Goal: Task Accomplishment & Management: Complete application form

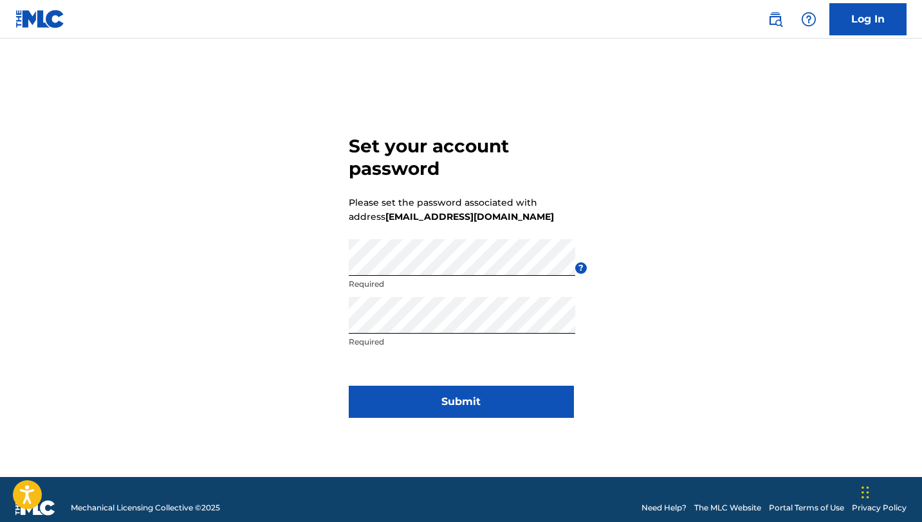
click at [477, 398] on button "Submit" at bounding box center [461, 402] width 225 height 32
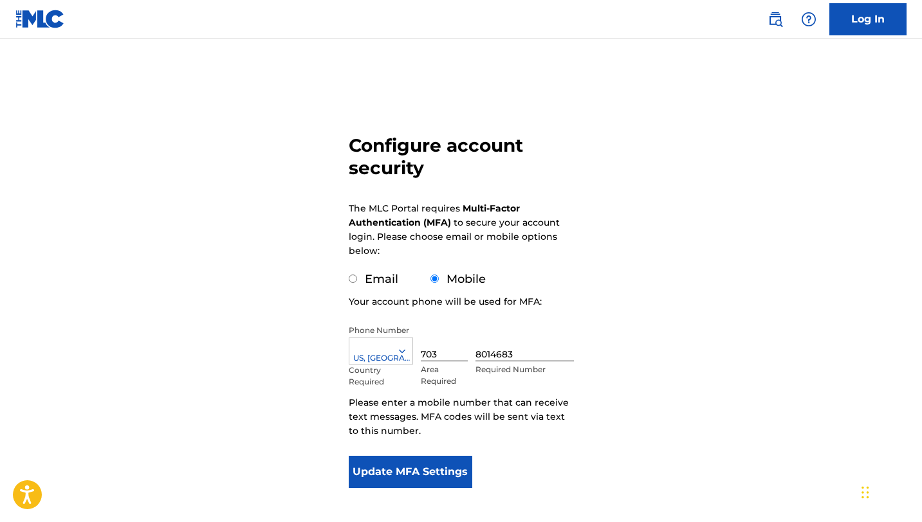
scroll to position [35, 0]
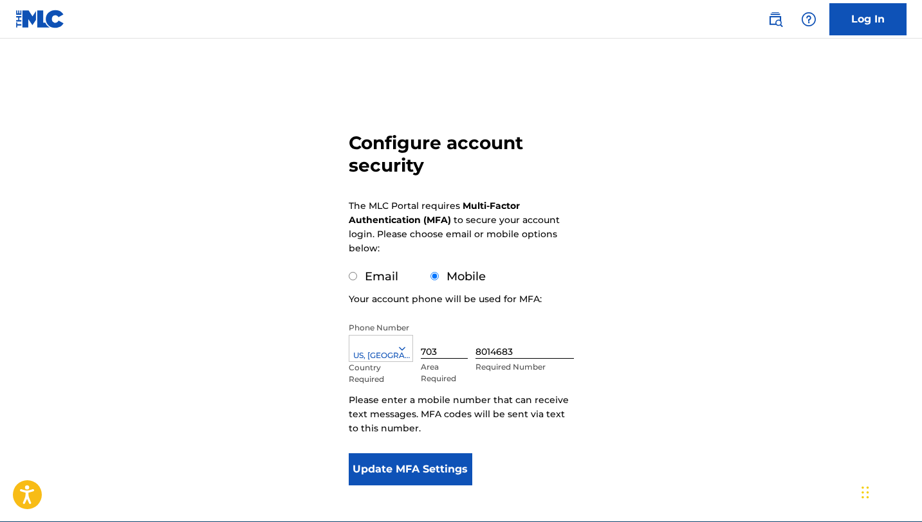
click at [353, 278] on input "Email" at bounding box center [353, 276] width 8 height 8
radio input "true"
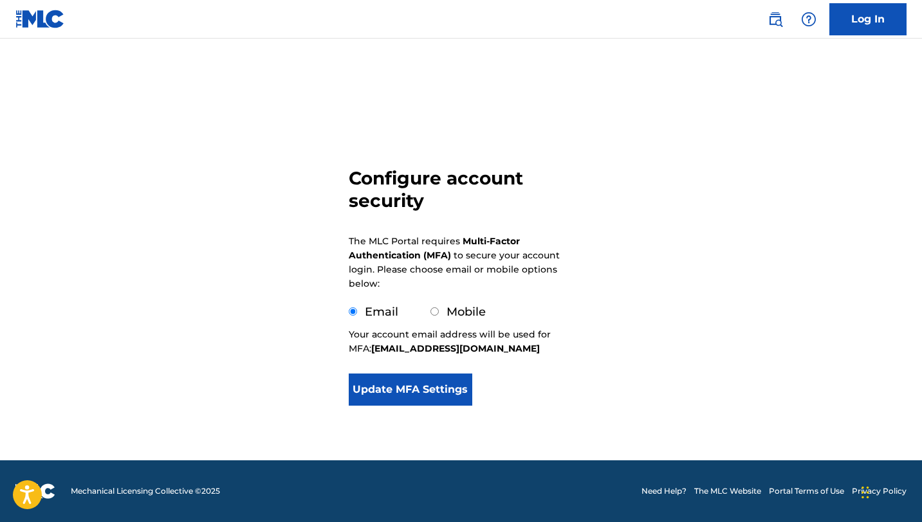
click at [435, 306] on div "Mobile" at bounding box center [457, 312] width 55 height 17
click at [431, 311] on input "Mobile" at bounding box center [434, 312] width 8 height 8
radio input "true"
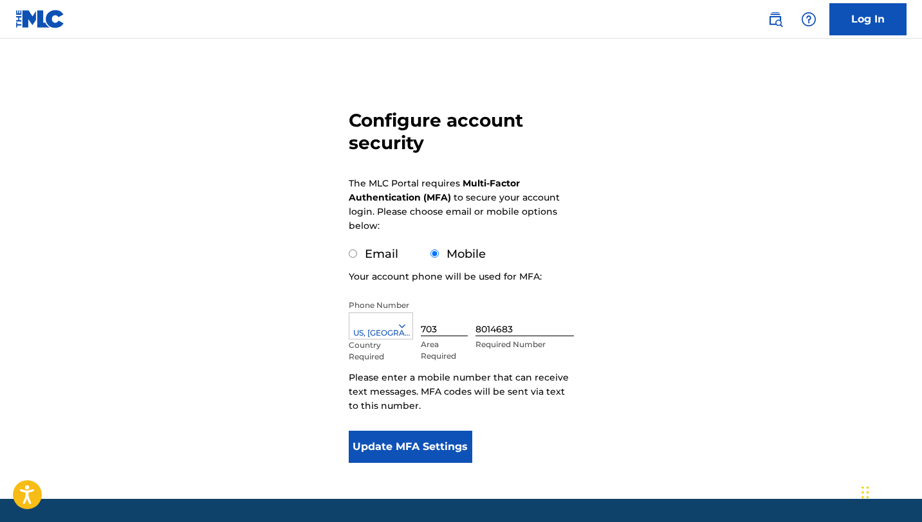
scroll to position [59, 0]
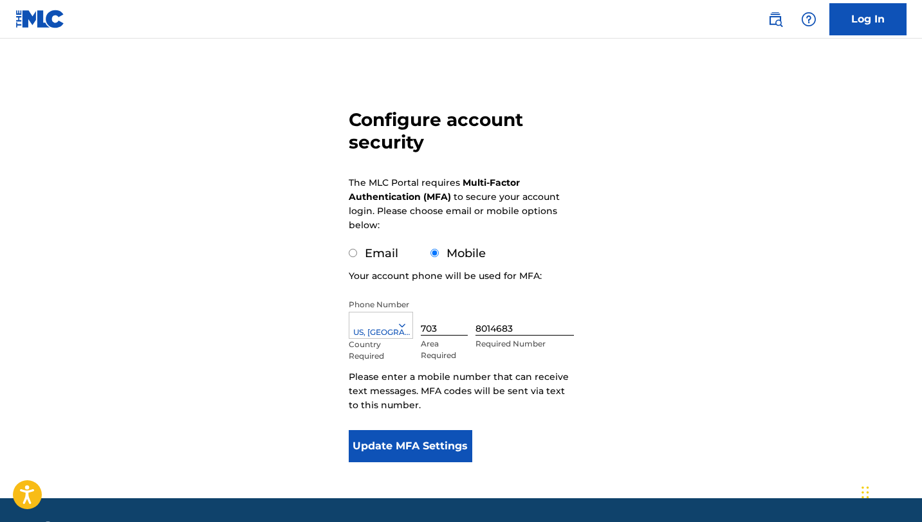
click at [448, 435] on button "Update MFA Settings" at bounding box center [411, 446] width 124 height 32
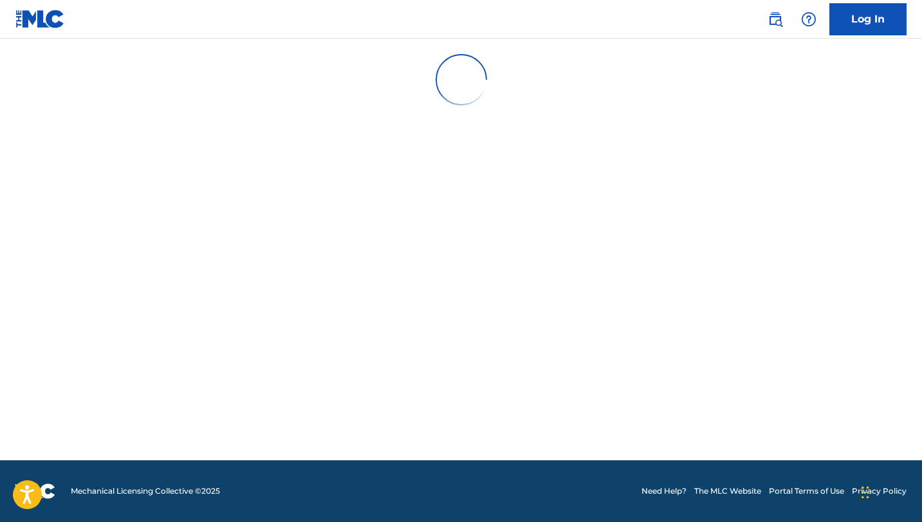
scroll to position [0, 0]
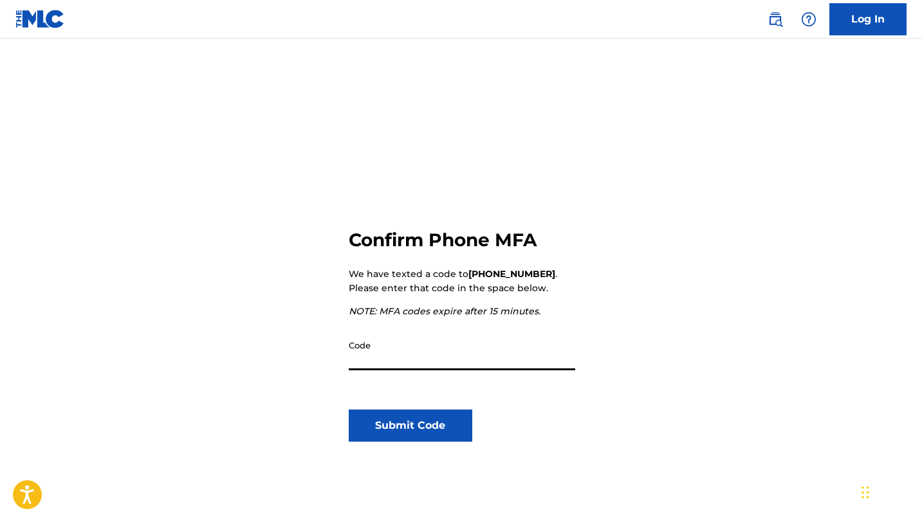
click at [508, 281] on p "We have texted a code to [PHONE_NUMBER] . Please enter that code in the space b…" at bounding box center [461, 281] width 225 height 28
click at [499, 273] on strong "[PHONE_NUMBER]" at bounding box center [511, 274] width 87 height 12
click at [461, 300] on div "Confirm Phone MFA We have texted a code to [PHONE_NUMBER] . Please enter that c…" at bounding box center [461, 370] width 225 height 407
click at [482, 264] on div "Confirm Phone MFA We have texted a code to [PHONE_NUMBER] . Please enter that c…" at bounding box center [461, 370] width 225 height 407
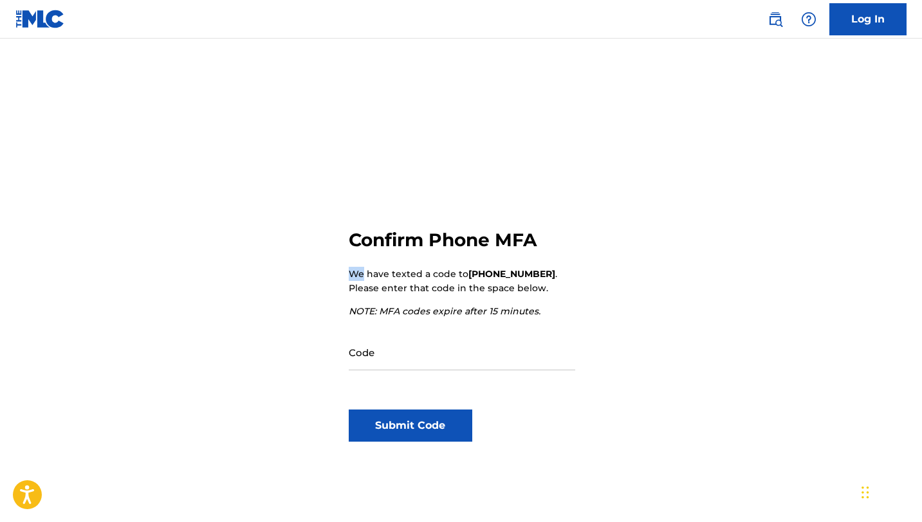
click at [489, 264] on div "Confirm Phone MFA We have texted a code to [PHONE_NUMBER] . Please enter that c…" at bounding box center [461, 370] width 225 height 407
click at [499, 264] on div "Confirm Phone MFA We have texted a code to [PHONE_NUMBER] . Please enter that c…" at bounding box center [461, 370] width 225 height 407
click at [509, 267] on p "We have texted a code to [PHONE_NUMBER] . Please enter that code in the space b…" at bounding box center [461, 281] width 225 height 28
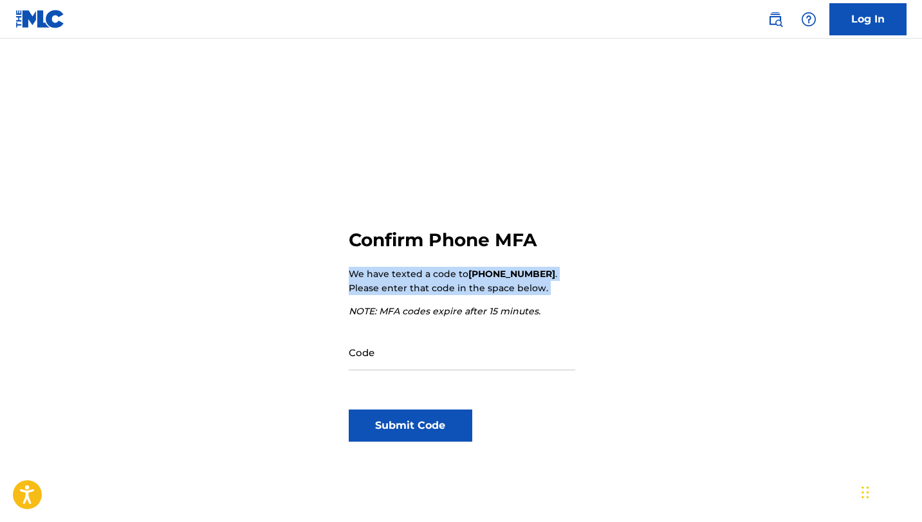
click at [509, 267] on p "We have texted a code to [PHONE_NUMBER] . Please enter that code in the space b…" at bounding box center [461, 281] width 225 height 28
click at [876, 3] on link "Log In" at bounding box center [867, 19] width 77 height 32
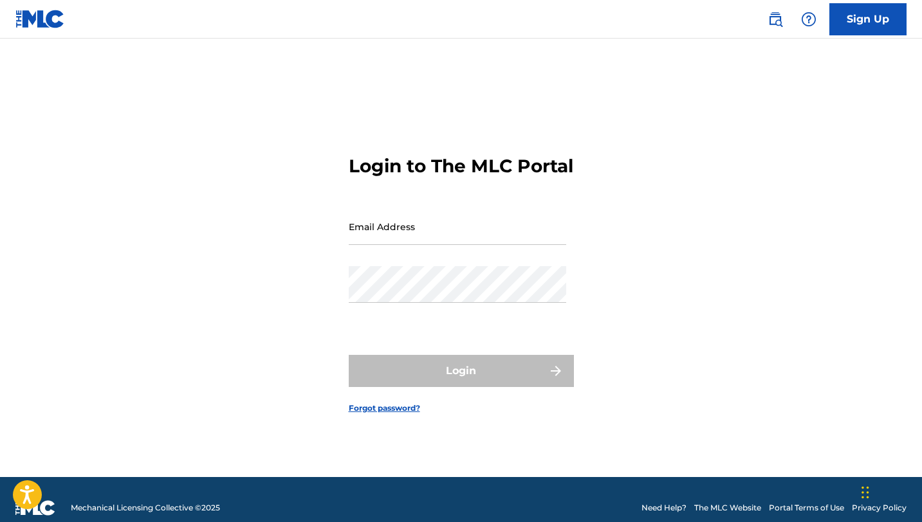
click at [499, 208] on form "Login to The MLC Portal Email Address Password Login Forgot password?" at bounding box center [461, 274] width 225 height 407
click at [468, 228] on input "Email Address" at bounding box center [457, 226] width 217 height 37
click at [412, 245] on input "Email Address" at bounding box center [457, 226] width 217 height 37
click at [515, 155] on h3 "Login to The MLC Portal" at bounding box center [461, 166] width 225 height 23
click at [372, 224] on input "Email Address" at bounding box center [457, 226] width 217 height 37
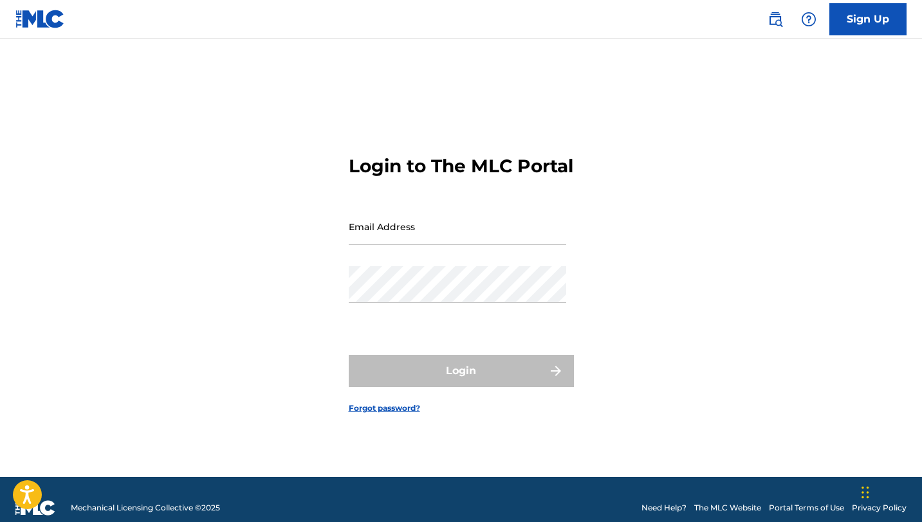
click at [461, 225] on input "Email Address" at bounding box center [457, 226] width 217 height 37
type input "[EMAIL_ADDRESS][DOMAIN_NAME]"
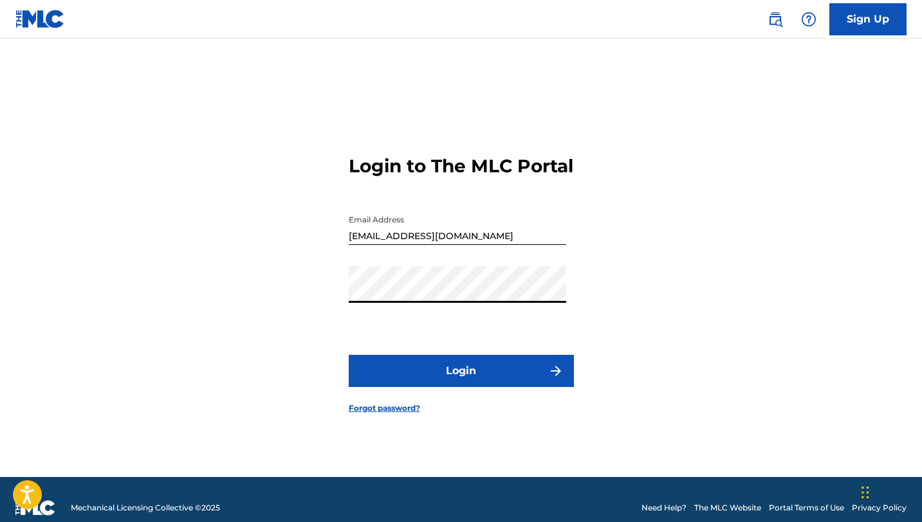
click at [386, 380] on button "Login" at bounding box center [461, 371] width 225 height 32
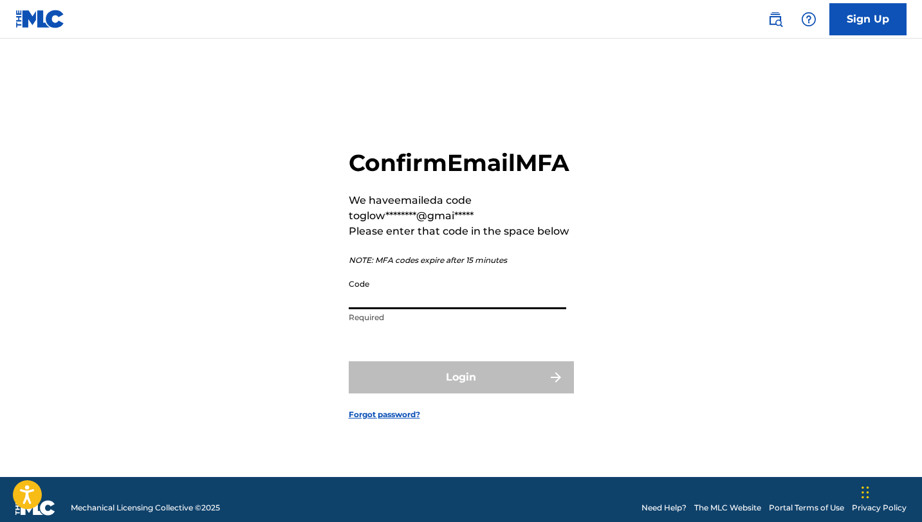
click at [392, 309] on input "Code" at bounding box center [457, 291] width 217 height 37
paste input "783088"
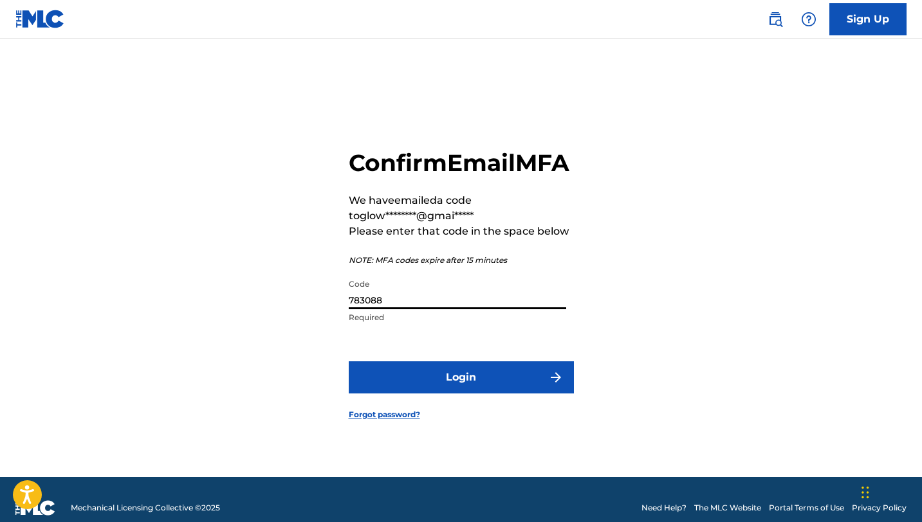
type input "783088"
click at [349, 362] on button "Login" at bounding box center [461, 378] width 225 height 32
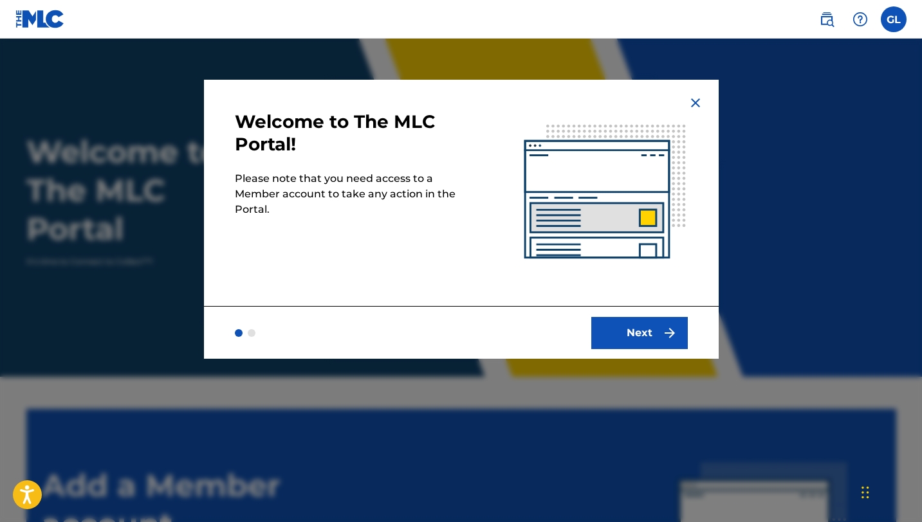
click at [659, 327] on button "Next" at bounding box center [639, 333] width 97 height 32
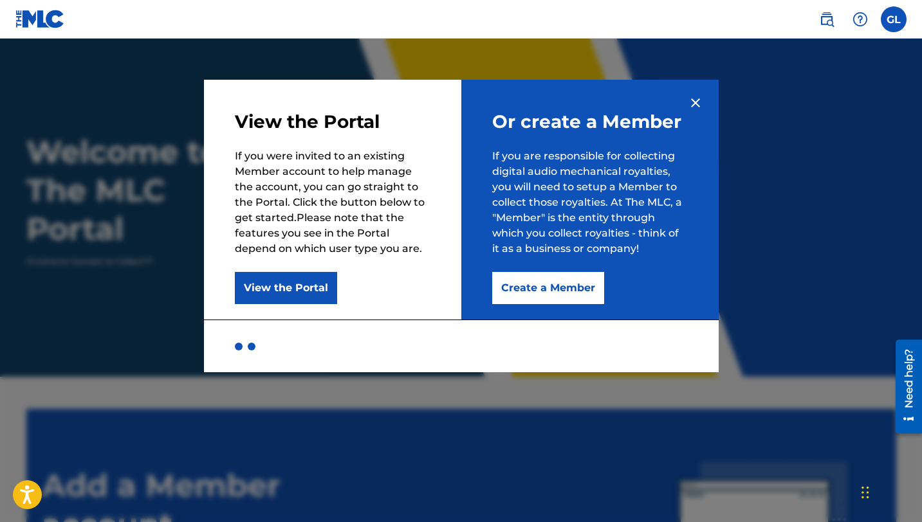
click at [557, 288] on button "Create a Member" at bounding box center [548, 288] width 112 height 32
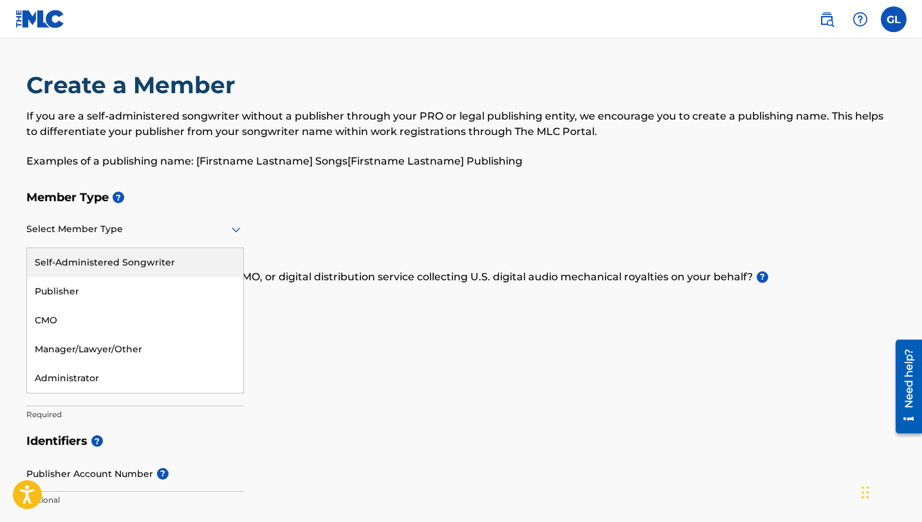
click at [93, 244] on div "Select Member Type" at bounding box center [134, 230] width 217 height 37
click at [234, 266] on div "Self-Administered Songwriter" at bounding box center [135, 262] width 216 height 29
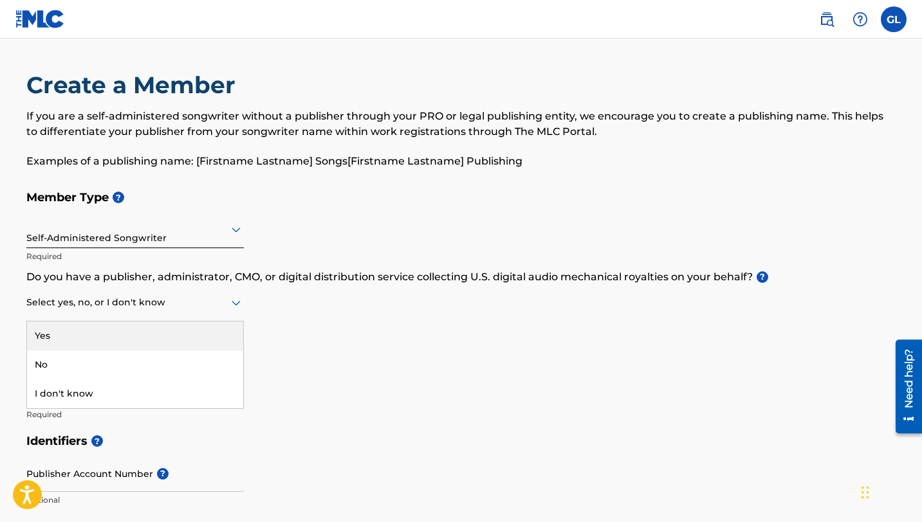
click at [191, 295] on div at bounding box center [134, 303] width 217 height 16
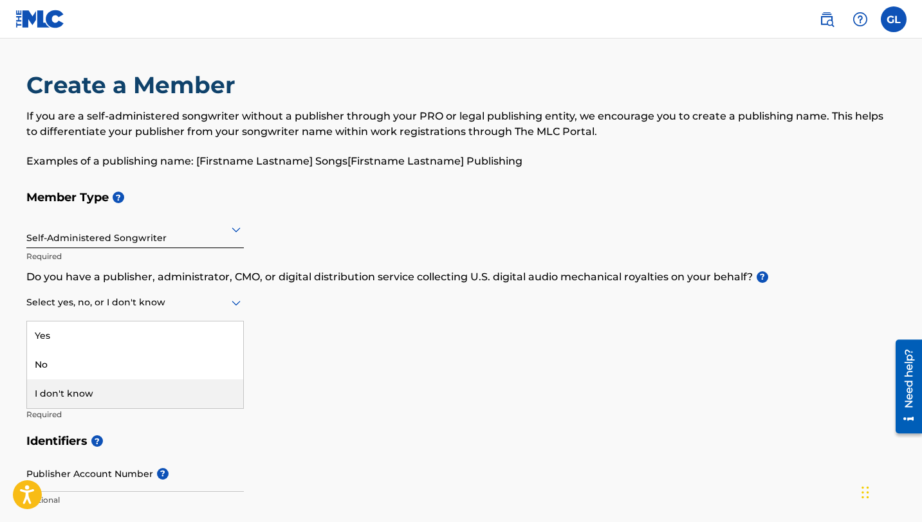
click at [189, 393] on div "I don't know" at bounding box center [135, 394] width 216 height 29
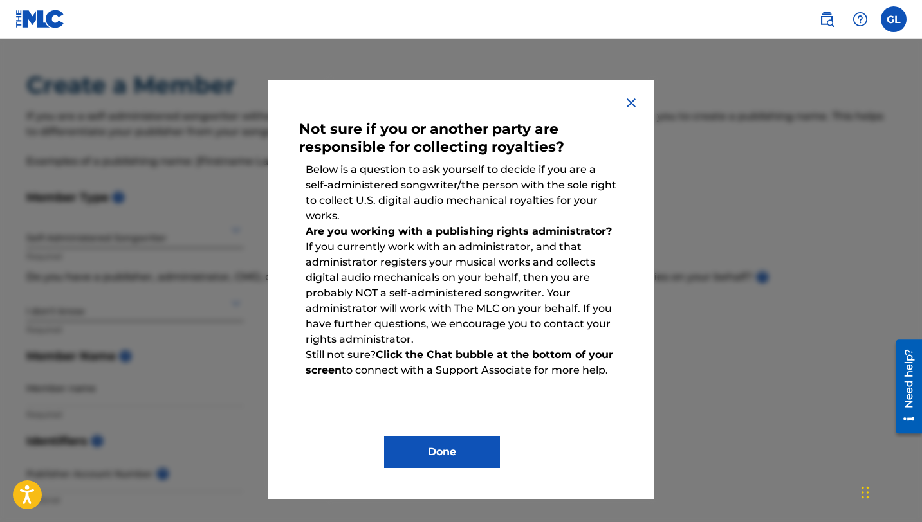
click at [637, 90] on div "Not sure if you or another party are responsible for collecting royalties? Belo…" at bounding box center [461, 290] width 386 height 420
click at [440, 447] on button "Done" at bounding box center [442, 452] width 116 height 32
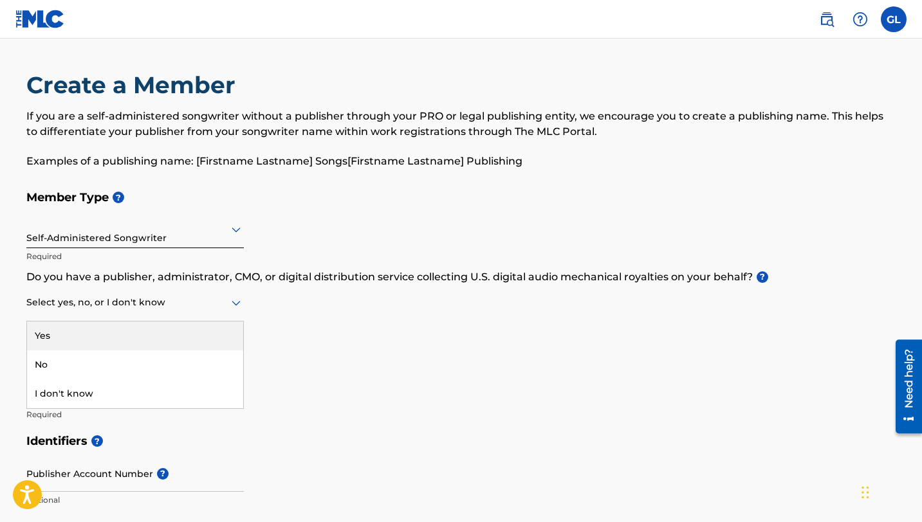
click at [134, 295] on div at bounding box center [134, 303] width 217 height 16
click at [116, 336] on div "Yes" at bounding box center [135, 336] width 216 height 29
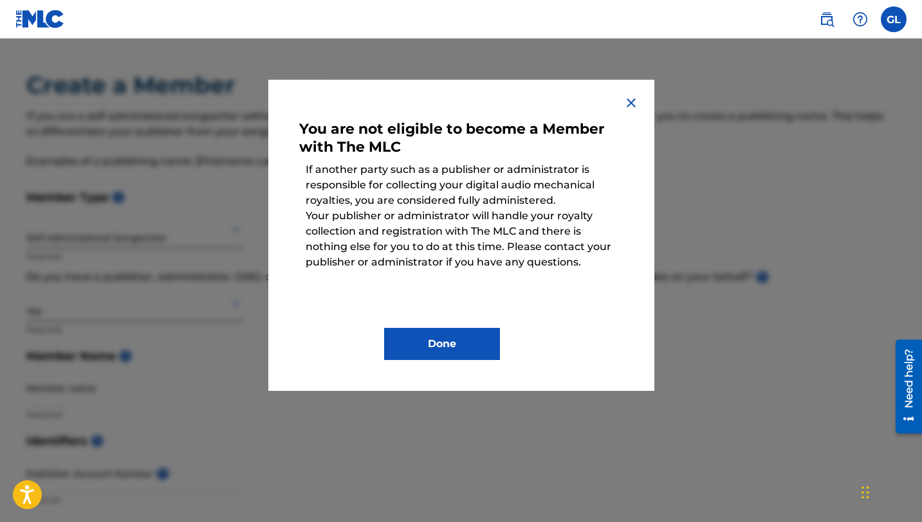
click at [630, 102] on img at bounding box center [630, 102] width 15 height 15
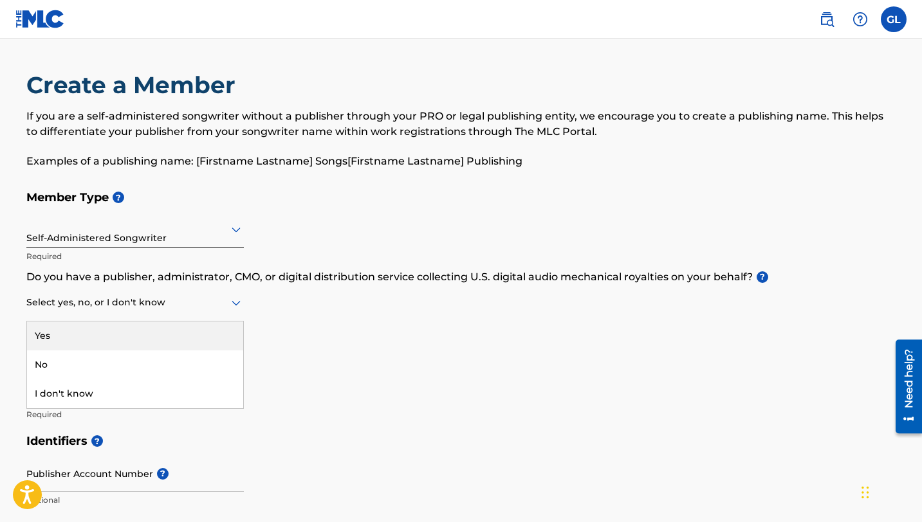
click at [199, 291] on div "Select yes, no, or I don't know" at bounding box center [134, 303] width 217 height 37
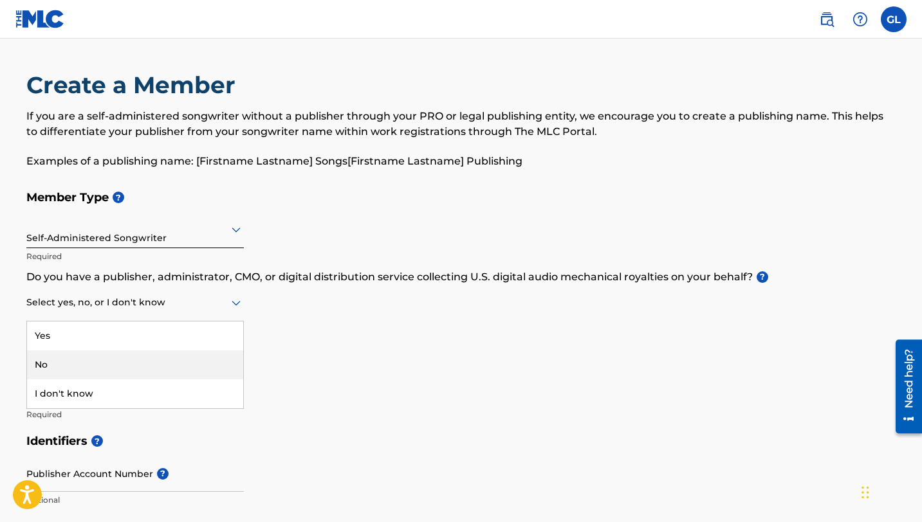
click at [172, 356] on div "No" at bounding box center [135, 365] width 216 height 29
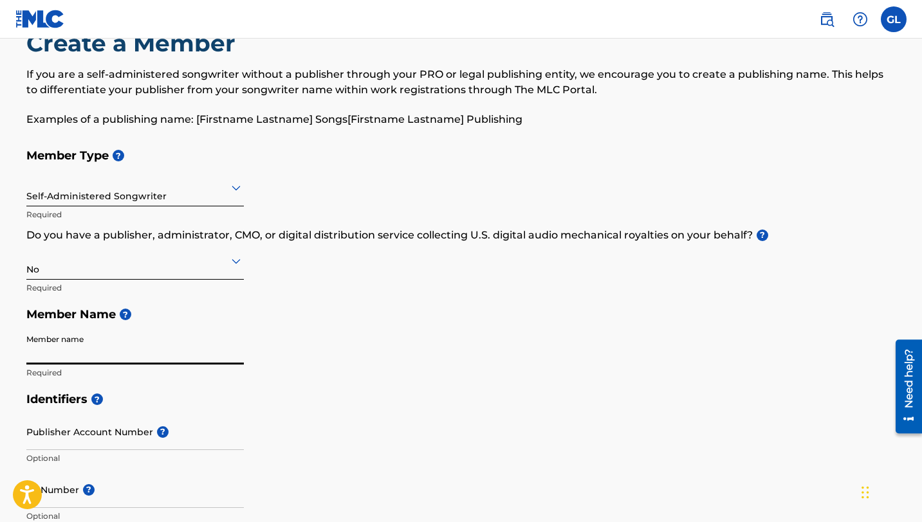
click at [172, 347] on input "Member name" at bounding box center [134, 346] width 217 height 37
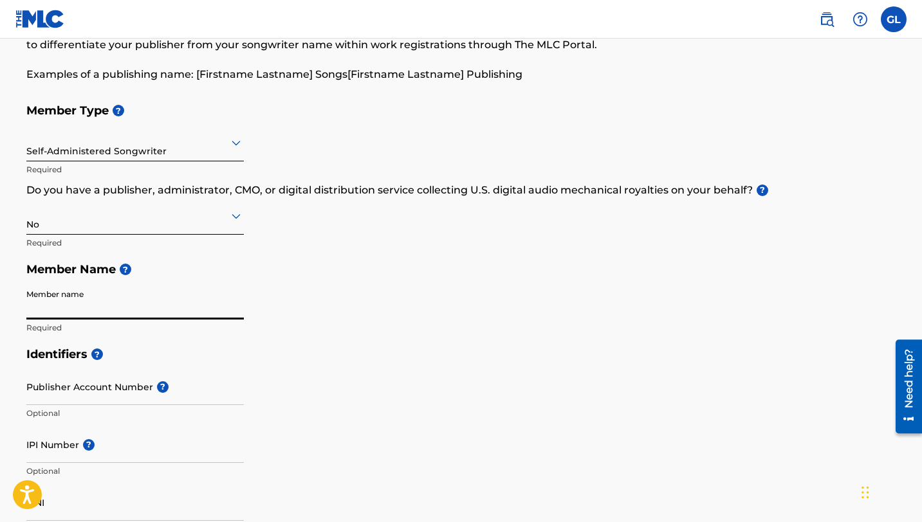
scroll to position [91, 0]
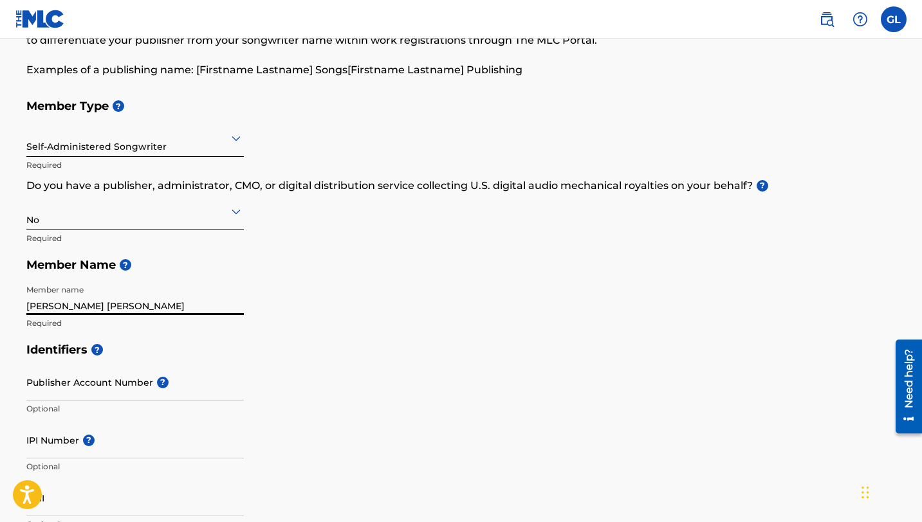
type input "[PERSON_NAME] [PERSON_NAME]"
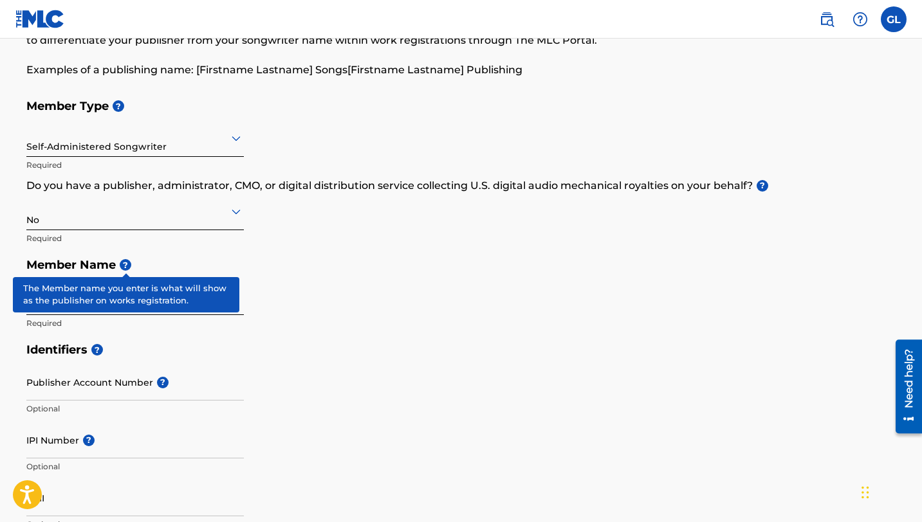
click at [127, 266] on span "?" at bounding box center [126, 265] width 12 height 12
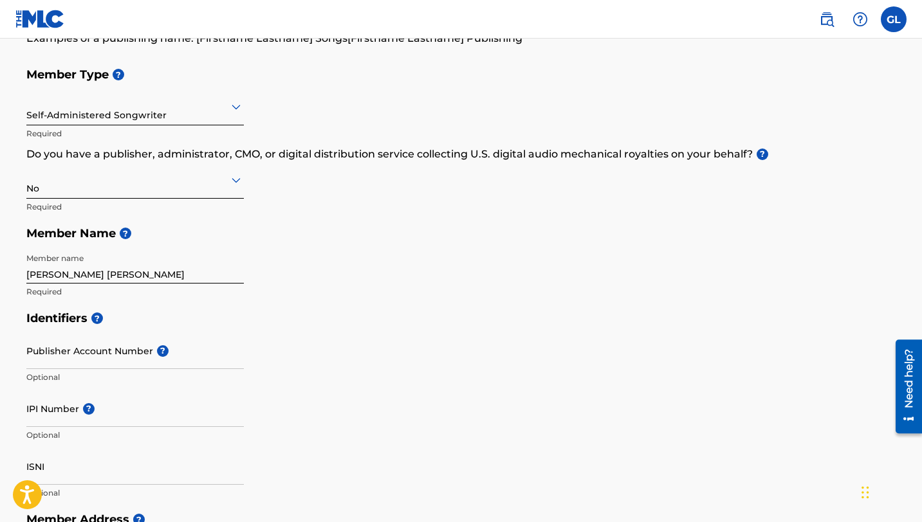
scroll to position [138, 0]
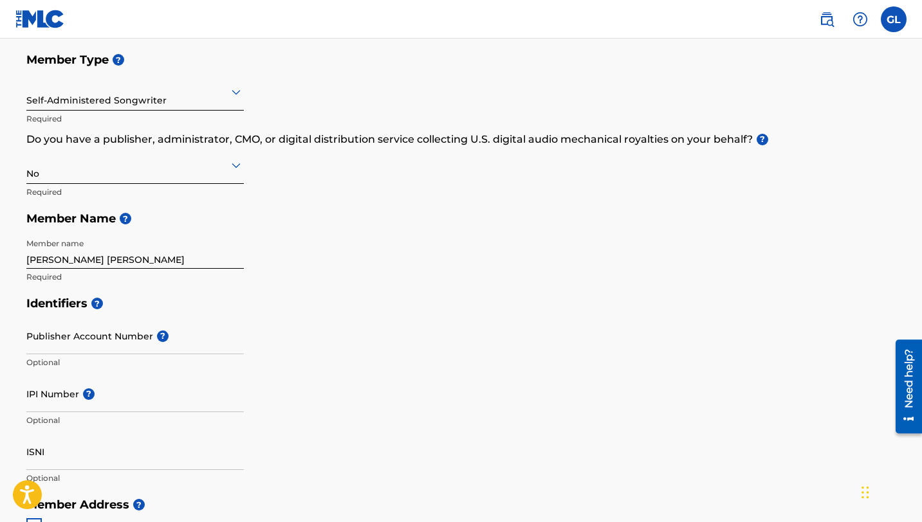
click at [106, 327] on input "Publisher Account Number ?" at bounding box center [134, 336] width 217 height 37
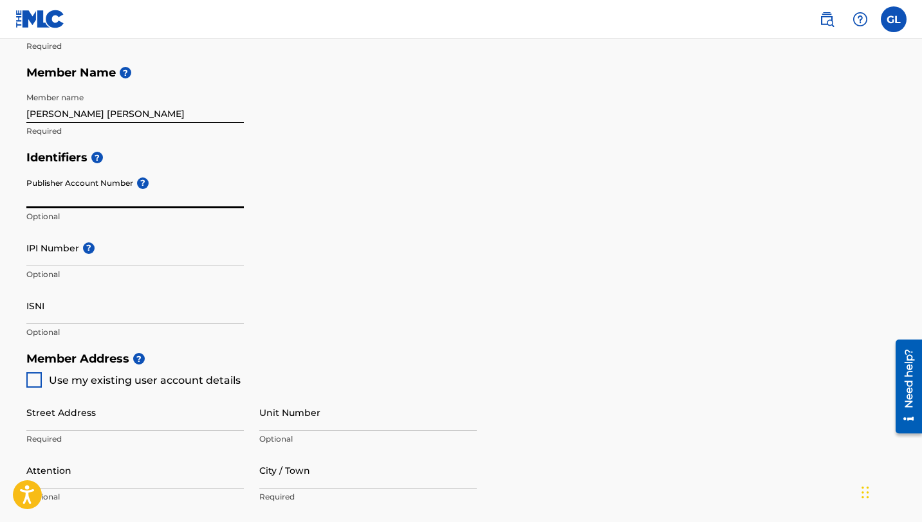
scroll to position [287, 0]
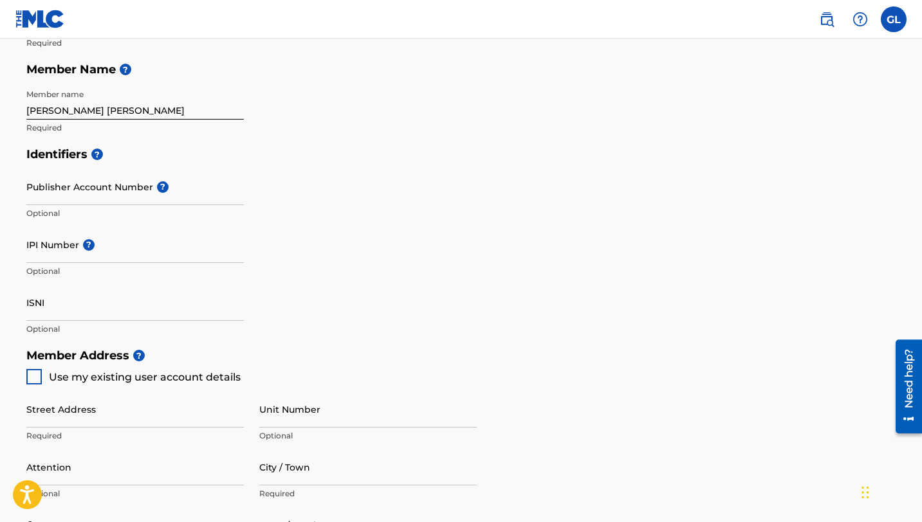
click at [42, 369] on div "Use my existing user account details" at bounding box center [133, 376] width 214 height 15
click at [32, 373] on div at bounding box center [33, 376] width 15 height 15
type input "[STREET_ADDRESS]"
type input "[GEOGRAPHIC_DATA]"
type input "22203"
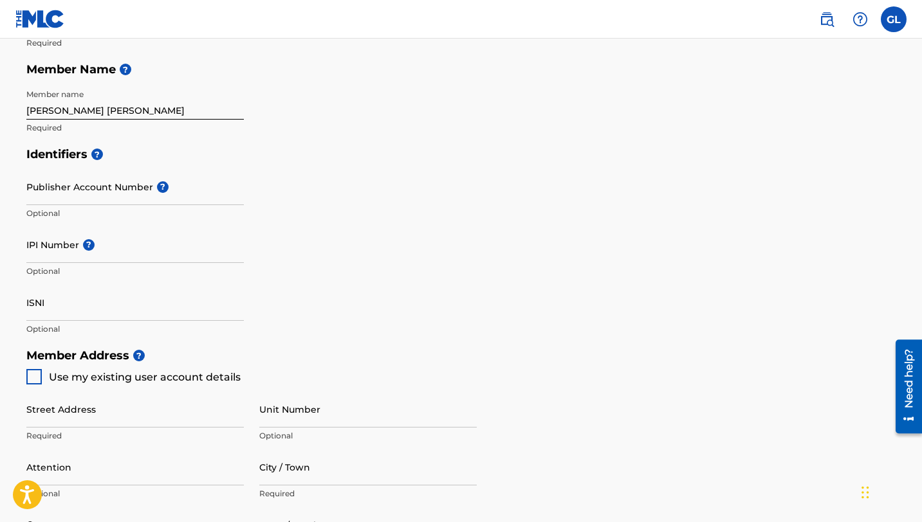
type input "703"
type input "8014683"
type input "[EMAIL_ADDRESS][DOMAIN_NAME]"
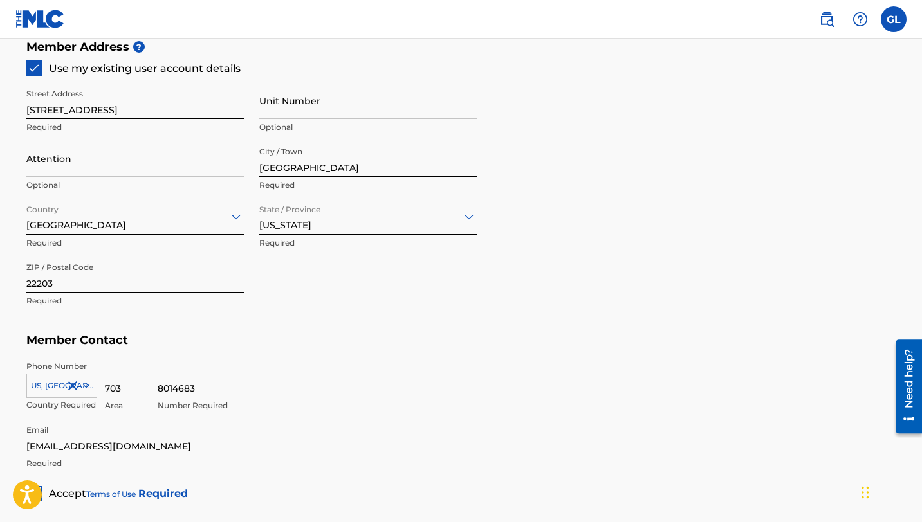
scroll to position [602, 0]
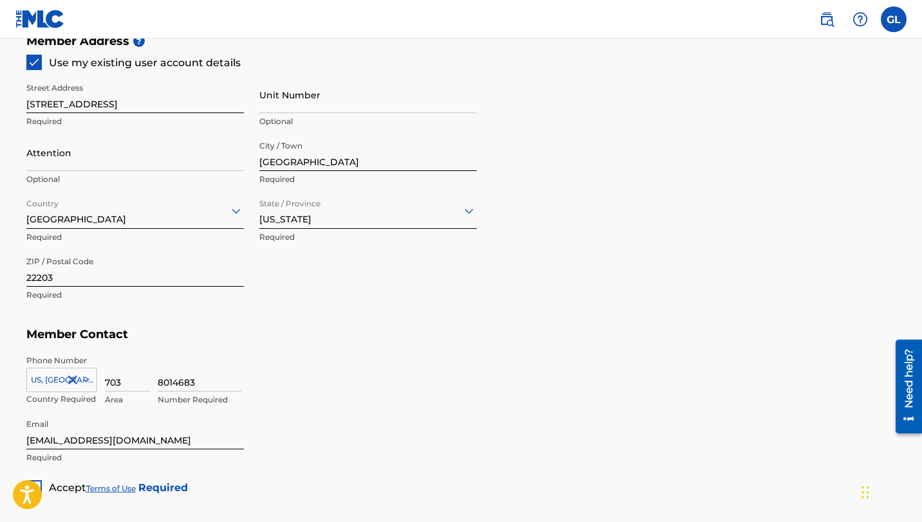
click at [208, 383] on input "8014683" at bounding box center [200, 373] width 84 height 37
type input "8"
type input "9158070"
click at [268, 345] on h5 "Member Contact" at bounding box center [461, 335] width 870 height 28
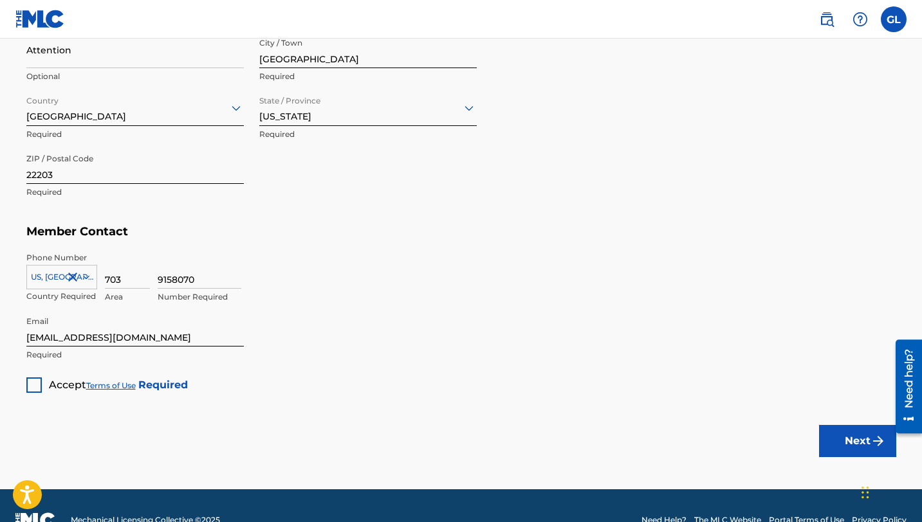
scroll to position [712, 0]
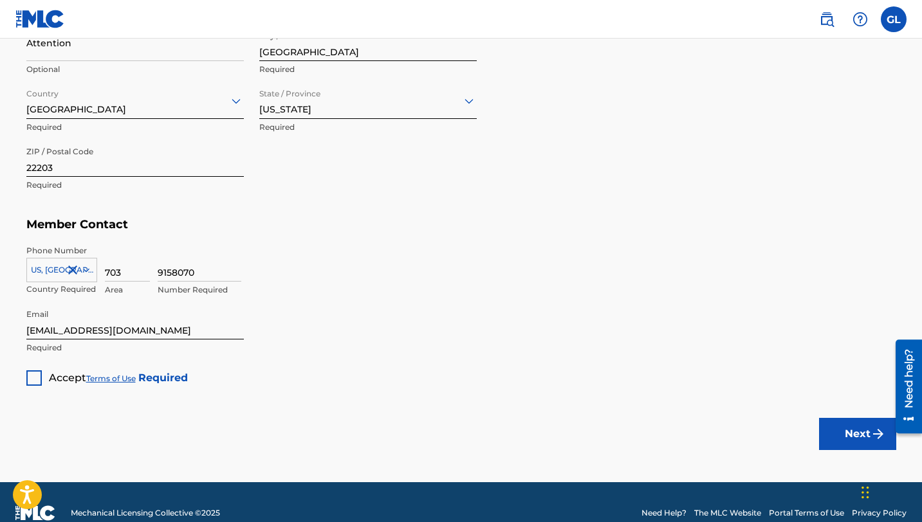
click at [33, 373] on div at bounding box center [33, 378] width 15 height 15
click at [842, 435] on button "Next" at bounding box center [857, 434] width 77 height 32
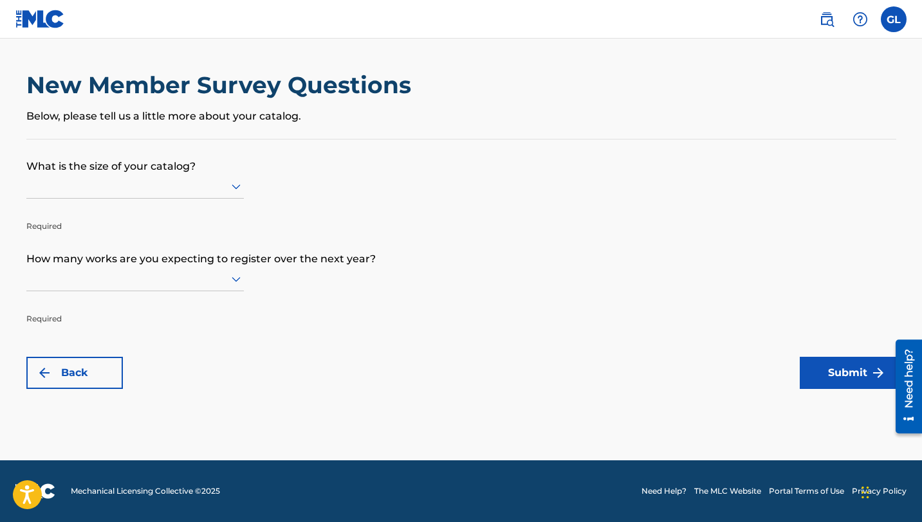
click at [227, 178] on div at bounding box center [134, 186] width 217 height 16
click at [227, 170] on p "What is the size of your catalog?" at bounding box center [461, 157] width 870 height 35
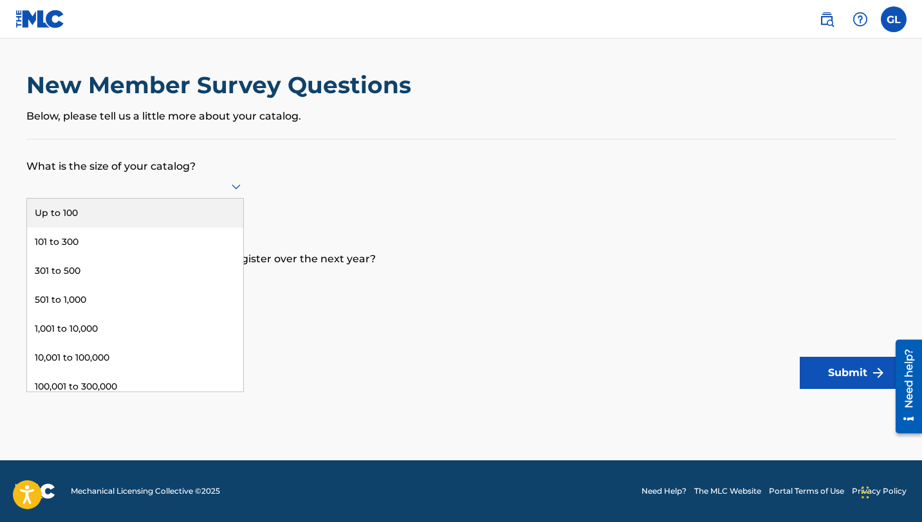
click at [219, 181] on div at bounding box center [134, 186] width 217 height 16
click at [207, 210] on div "Up to 100" at bounding box center [135, 213] width 216 height 29
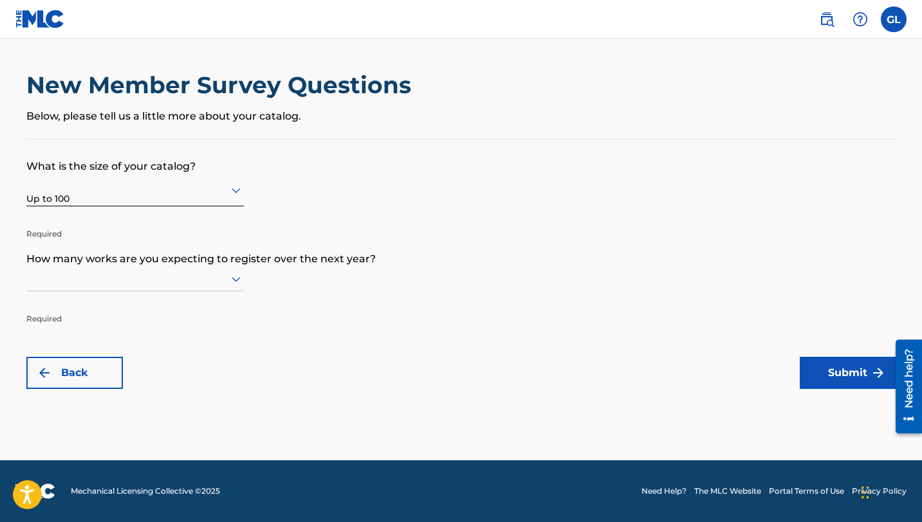
click at [196, 278] on div at bounding box center [134, 279] width 217 height 16
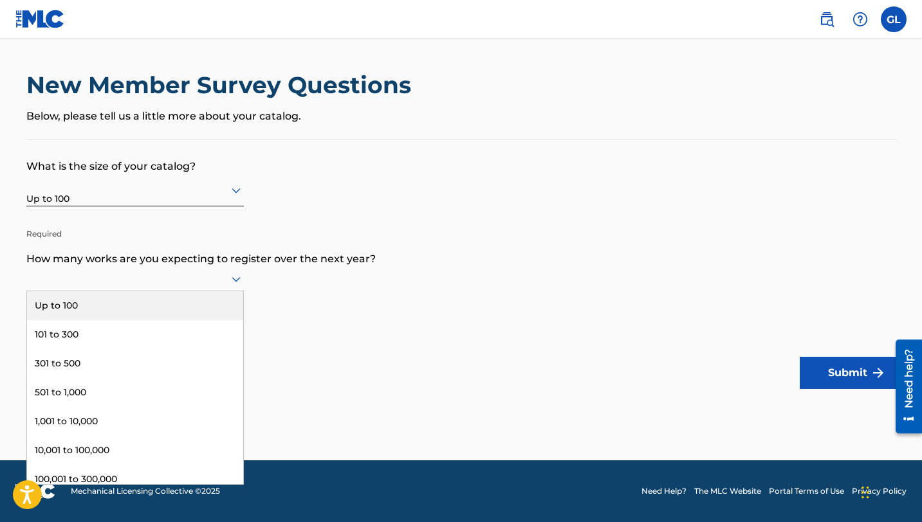
click at [193, 298] on div "Up to 100" at bounding box center [135, 305] width 216 height 29
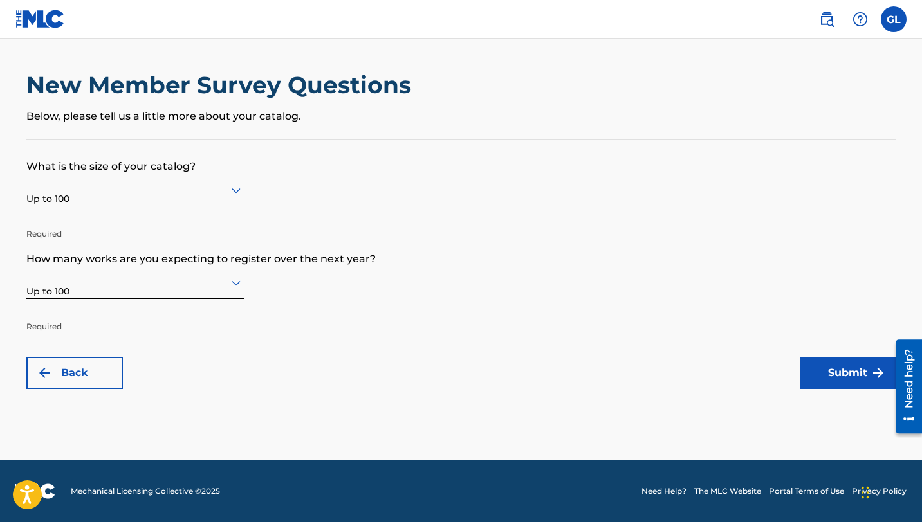
click at [807, 373] on button "Submit" at bounding box center [848, 373] width 97 height 32
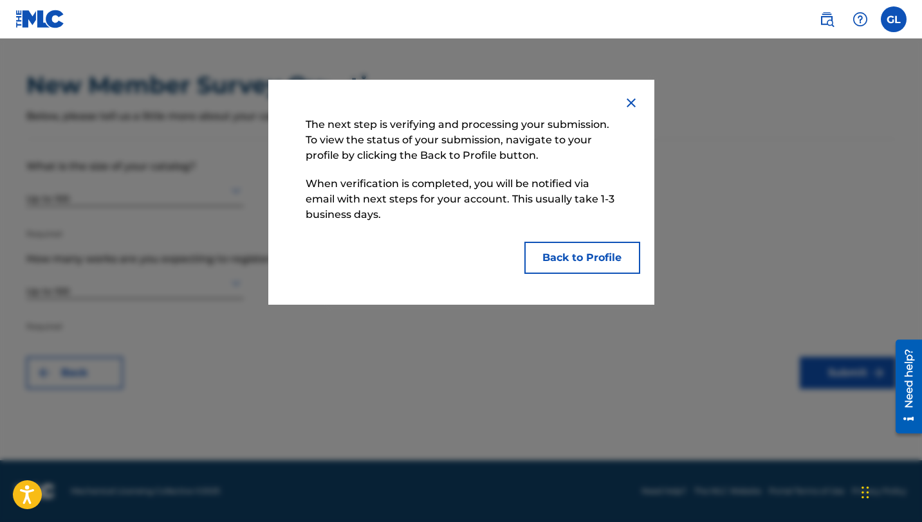
click at [574, 253] on button "Back to Profile" at bounding box center [582, 258] width 116 height 32
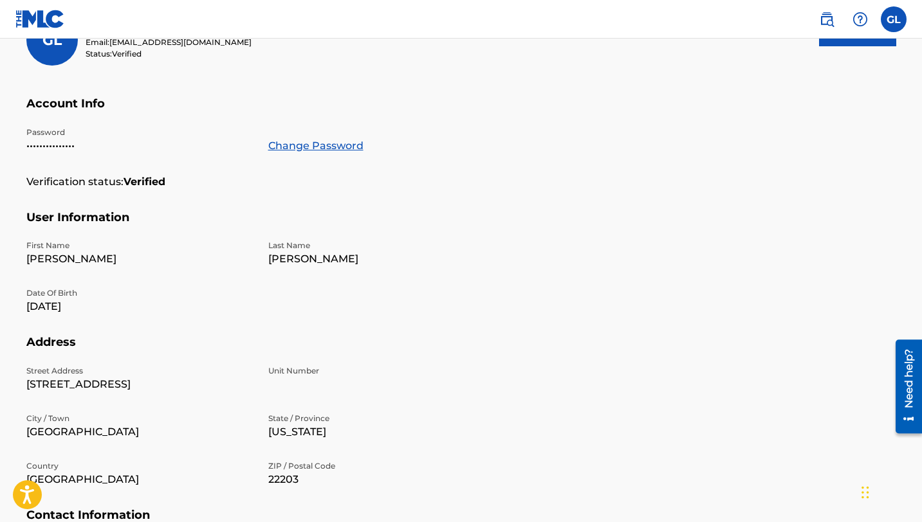
scroll to position [38, 0]
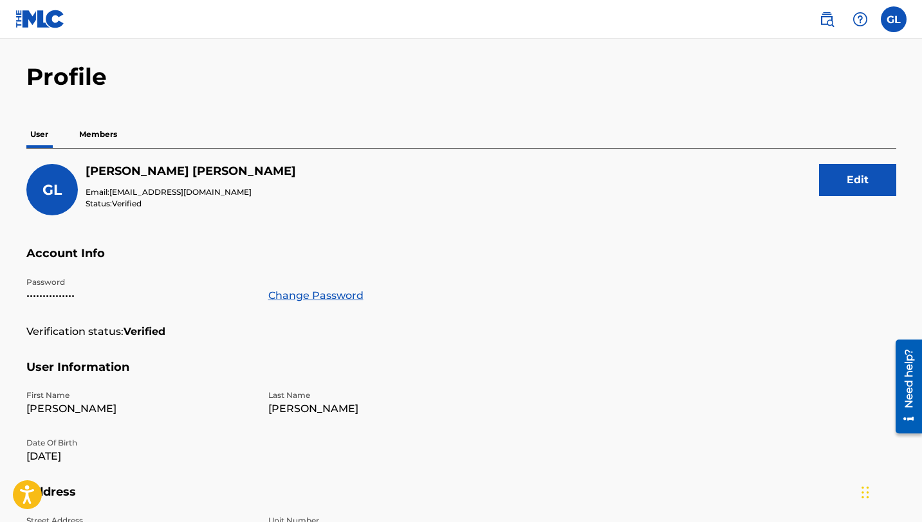
click at [833, 180] on button "Edit" at bounding box center [857, 180] width 77 height 32
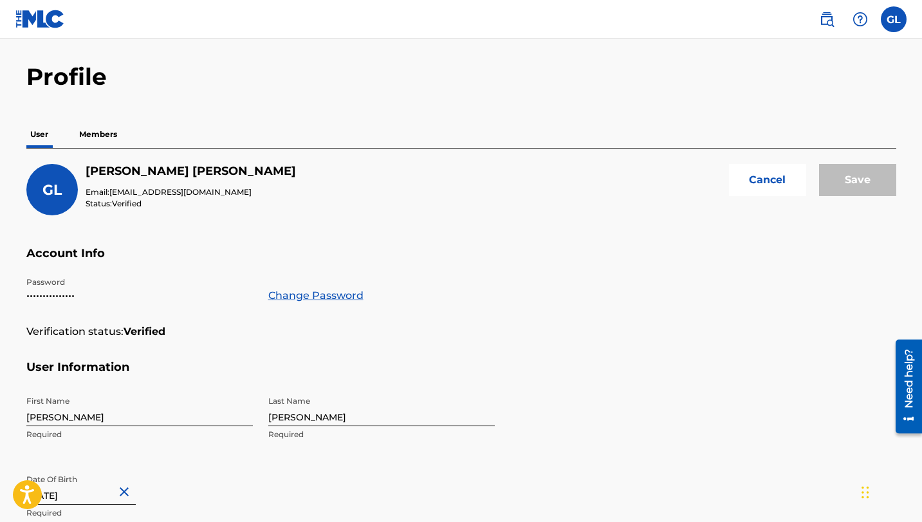
scroll to position [508, 0]
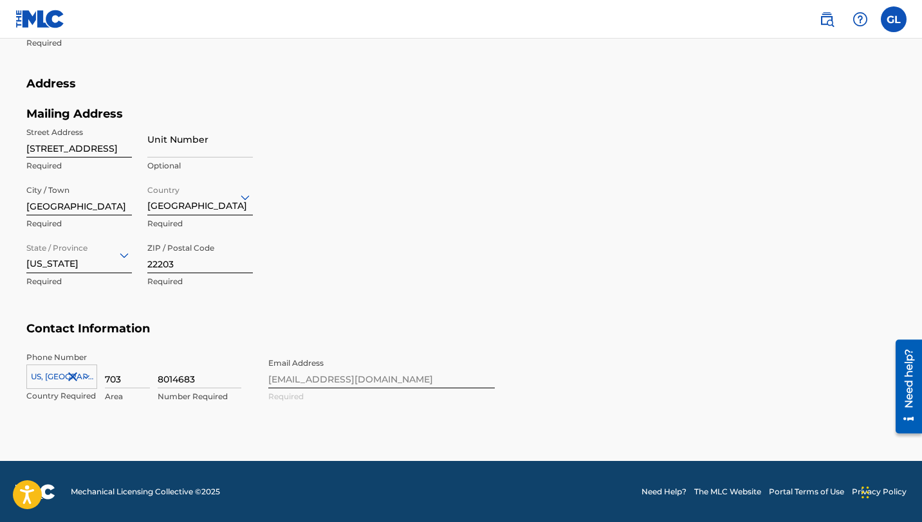
click at [193, 374] on input "8014683" at bounding box center [200, 370] width 84 height 37
type input "9158070"
click at [328, 293] on div "Mailing Address Street Address [STREET_ADDRESS][GEOGRAPHIC_DATA] Unit Number Op…" at bounding box center [260, 215] width 468 height 216
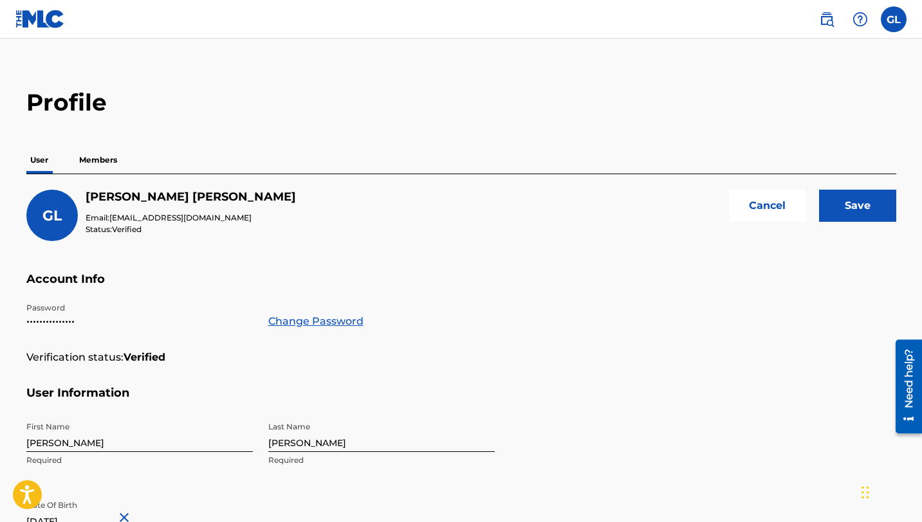
scroll to position [0, 0]
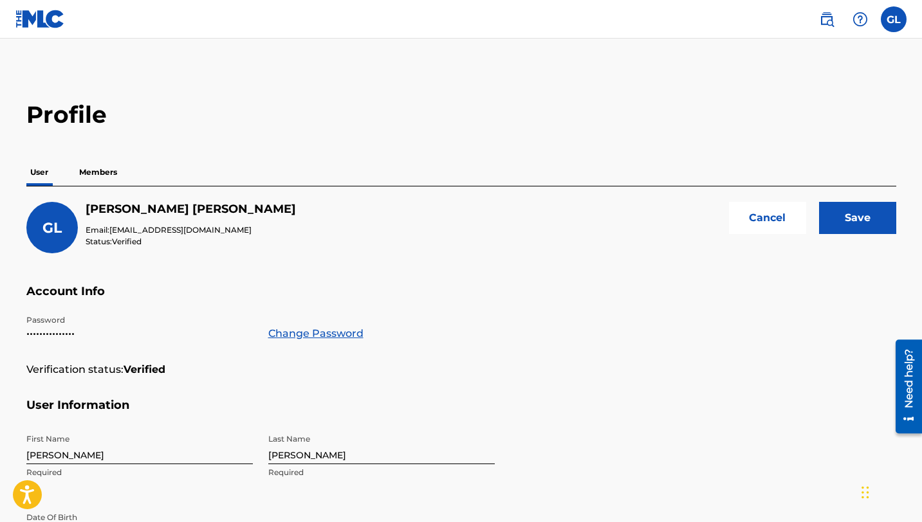
click at [850, 225] on input "Save" at bounding box center [857, 218] width 77 height 32
